Goal: Find specific page/section: Find specific page/section

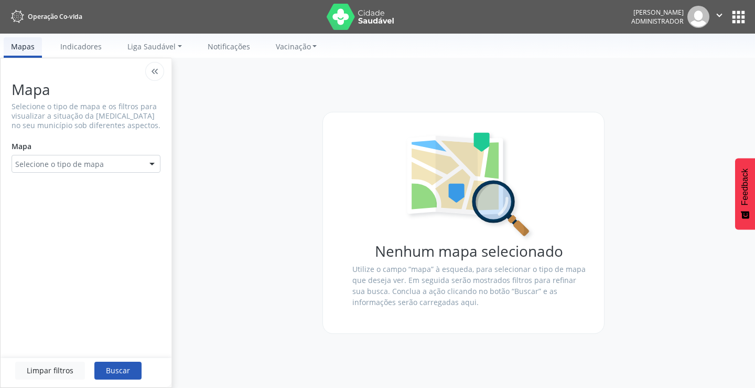
click at [741, 20] on button "apps" at bounding box center [739, 17] width 18 height 18
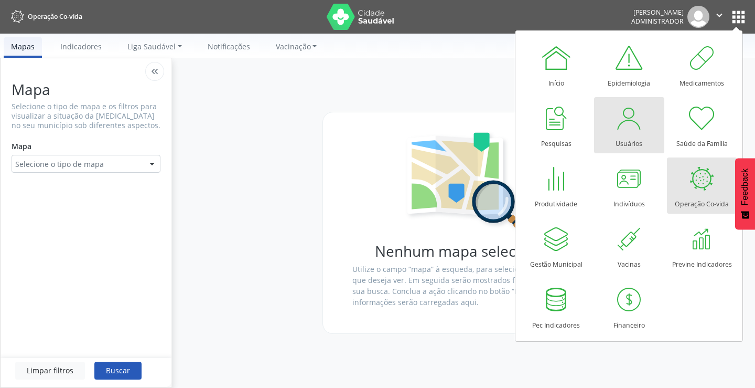
click at [628, 137] on div "Usuários" at bounding box center [629, 141] width 27 height 14
click at [616, 137] on div "Usuários" at bounding box center [629, 141] width 27 height 14
click at [625, 130] on div at bounding box center [629, 117] width 31 height 31
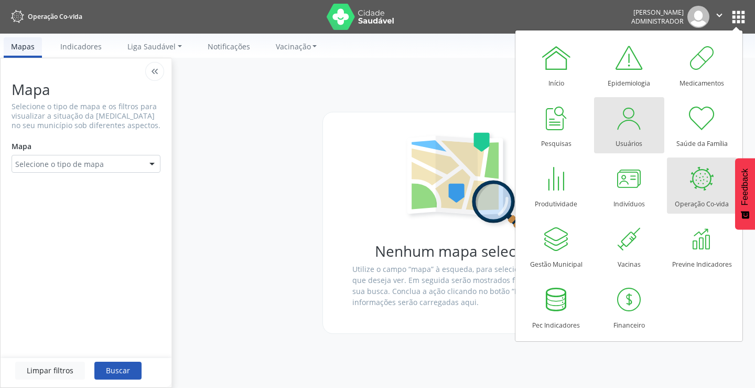
click at [636, 135] on div "Usuários" at bounding box center [629, 141] width 27 height 14
click at [635, 127] on div at bounding box center [629, 117] width 31 height 31
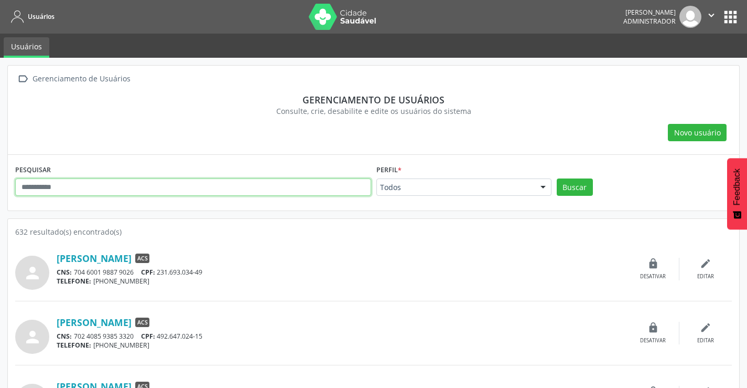
click at [36, 186] on input "text" at bounding box center [193, 187] width 356 height 18
type input "*****"
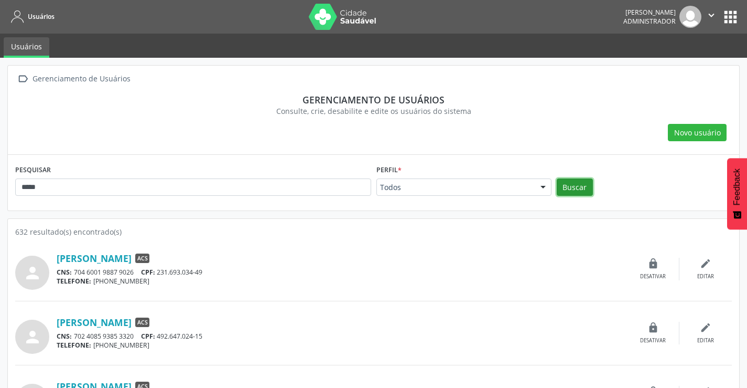
click at [575, 187] on button "Buscar" at bounding box center [575, 187] width 36 height 18
click at [108, 257] on link "[PERSON_NAME]" at bounding box center [94, 258] width 75 height 12
